Goal: Find contact information: Find contact information

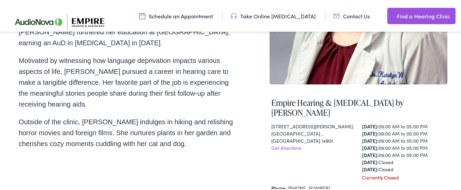
scroll to position [461, 0]
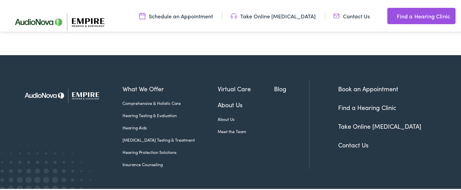
click at [353, 140] on link "Contact Us" at bounding box center [353, 144] width 30 height 9
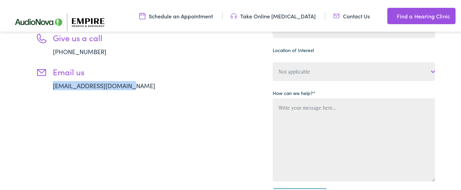
drag, startPoint x: 151, startPoint y: 85, endPoint x: 206, endPoint y: 151, distance: 86.2
click at [177, 84] on div "Contact Us Today for Hearing Care Give us a call 888-480-2052 Email us info@emp…" at bounding box center [227, 76] width 416 height 281
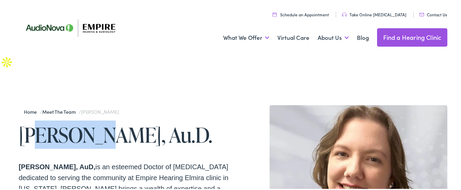
drag, startPoint x: 43, startPoint y: 124, endPoint x: 95, endPoint y: 124, distance: 52.2
click at [95, 124] on h1 "Katelyn Witham, Au.D." at bounding box center [126, 134] width 214 height 23
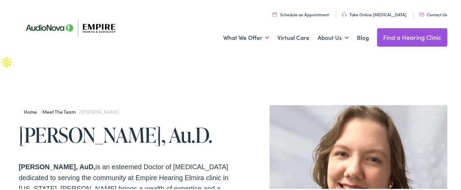
click at [122, 131] on h1 "[PERSON_NAME], Au.D." at bounding box center [126, 134] width 214 height 23
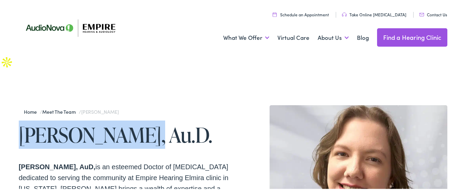
copy h1 "[PERSON_NAME]"
drag, startPoint x: 122, startPoint y: 131, endPoint x: 70, endPoint y: 131, distance: 51.8
click at [70, 131] on h1 "[PERSON_NAME], Au.D." at bounding box center [126, 134] width 214 height 23
